Goal: Find specific page/section: Find specific page/section

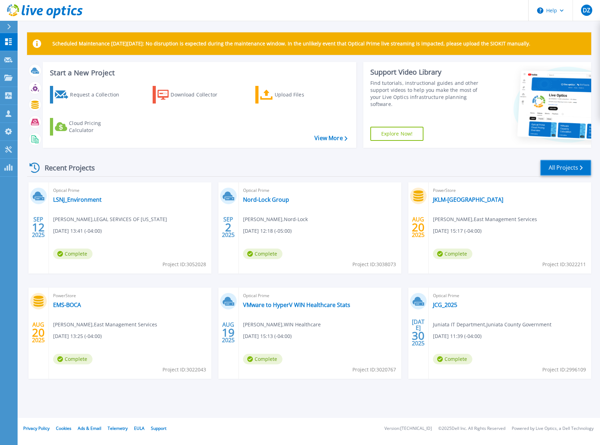
click at [554, 166] on link "All Projects" at bounding box center [565, 168] width 51 height 16
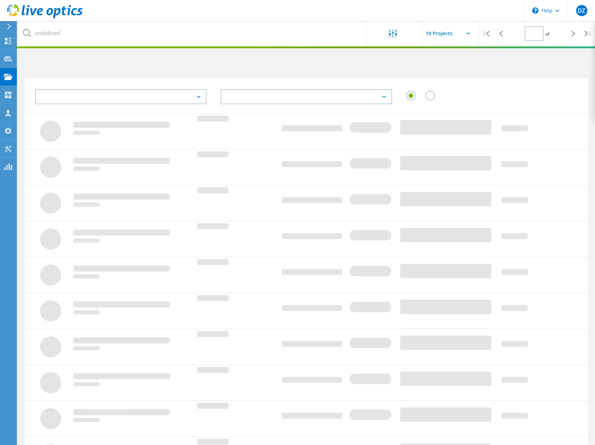
type input "1"
